Goal: Ask a question

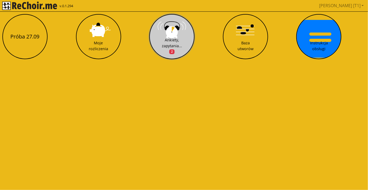
click at [179, 46] on div "Ankiety, zapytania... 2" at bounding box center [172, 45] width 20 height 17
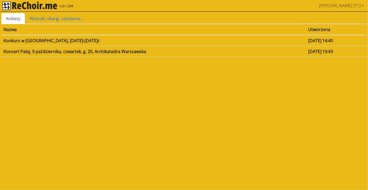
click at [312, 53] on td "[DATE] 19:43" at bounding box center [336, 51] width 61 height 11
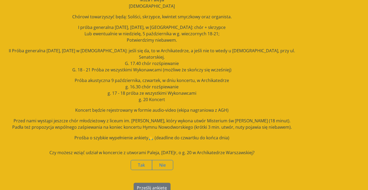
scroll to position [50, 0]
